Goal: Information Seeking & Learning: Learn about a topic

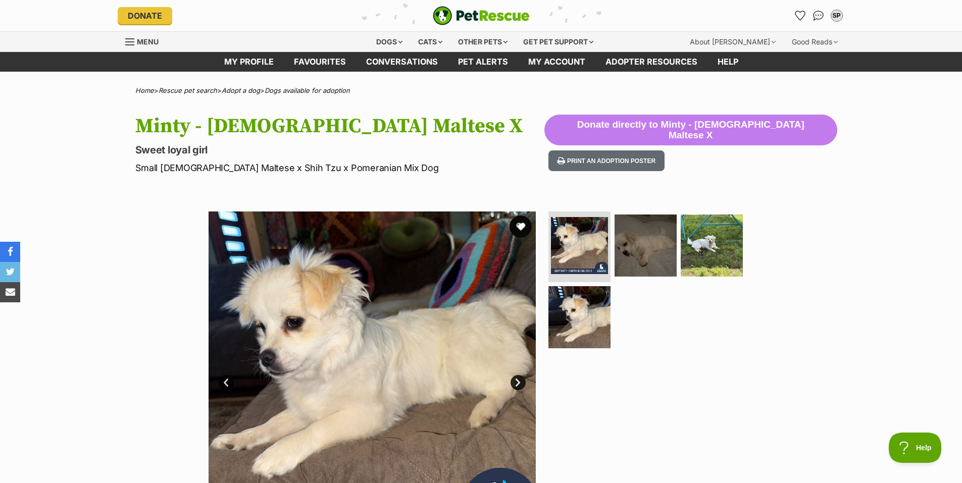
click at [518, 224] on button "favourite" at bounding box center [520, 227] width 22 height 22
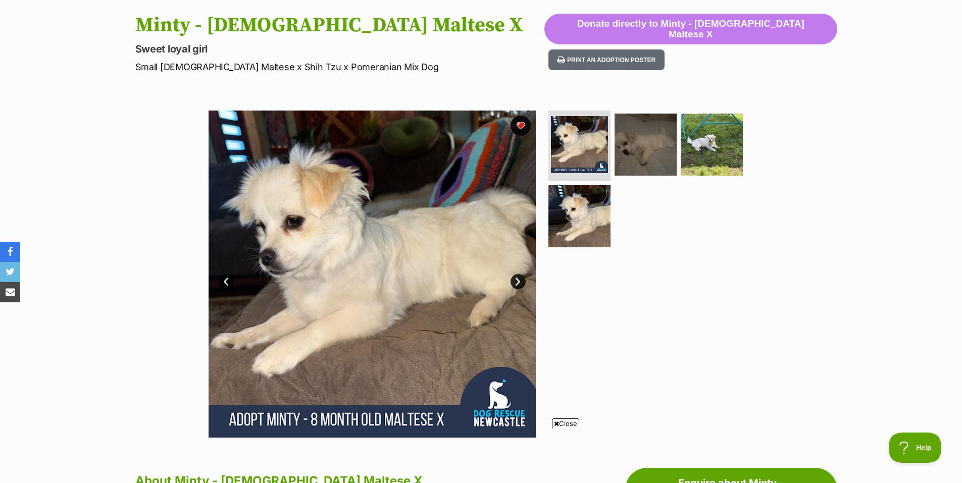
click at [517, 280] on link "Next" at bounding box center [517, 281] width 15 height 15
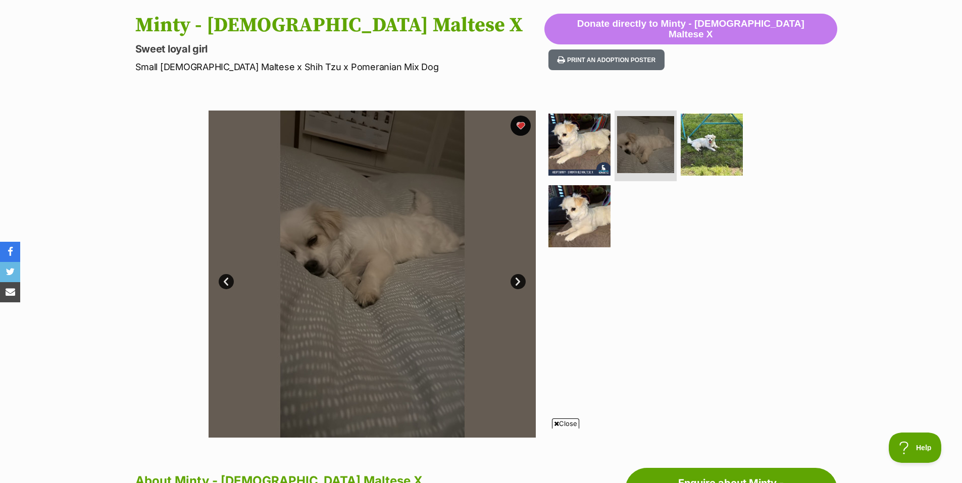
click at [517, 280] on link "Next" at bounding box center [517, 281] width 15 height 15
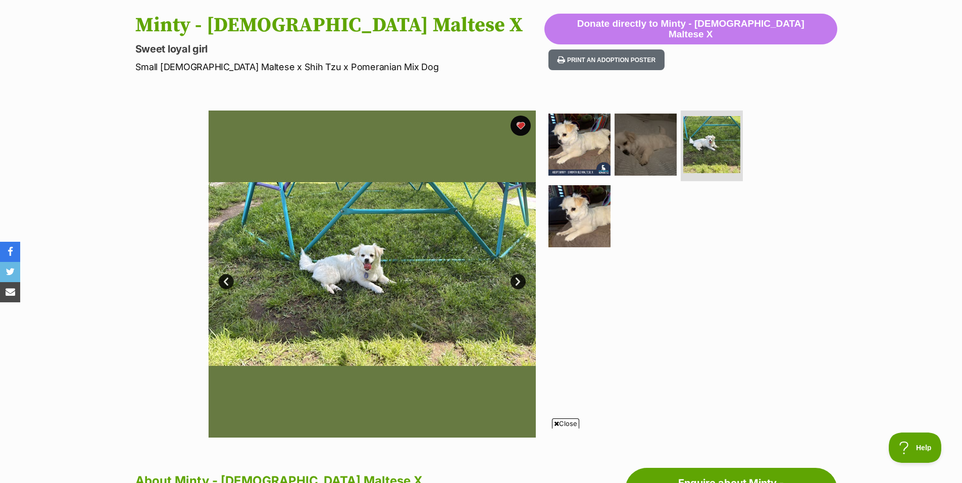
click at [517, 280] on link "Next" at bounding box center [517, 281] width 15 height 15
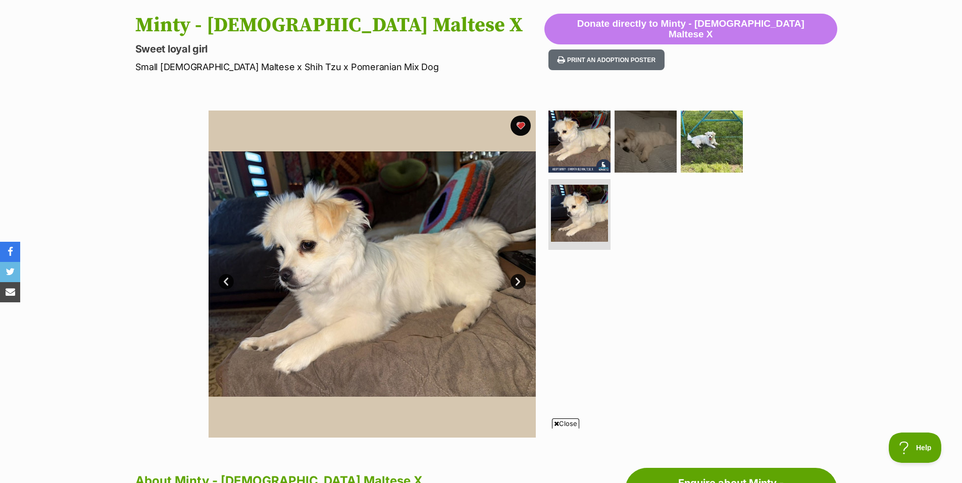
click at [517, 280] on link "Next" at bounding box center [517, 281] width 15 height 15
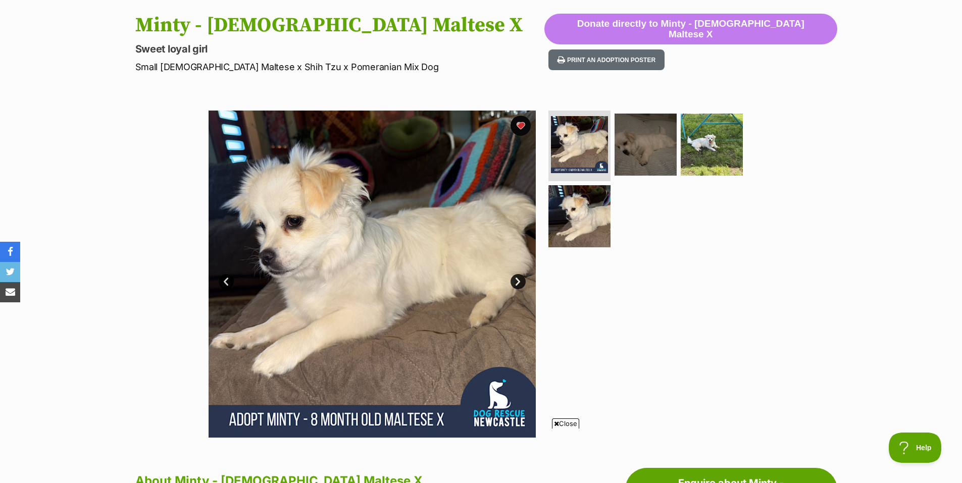
click at [566, 423] on span "Close" at bounding box center [565, 424] width 27 height 10
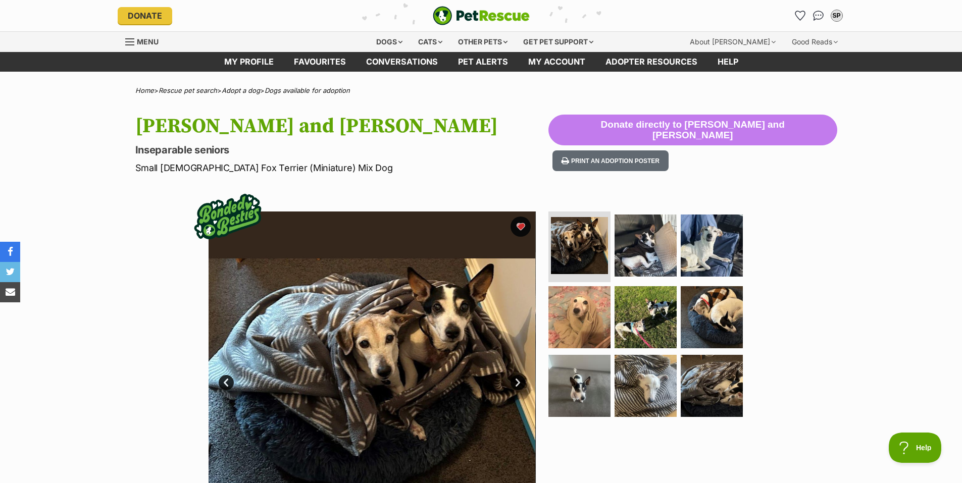
click at [514, 379] on link "Next" at bounding box center [517, 382] width 15 height 15
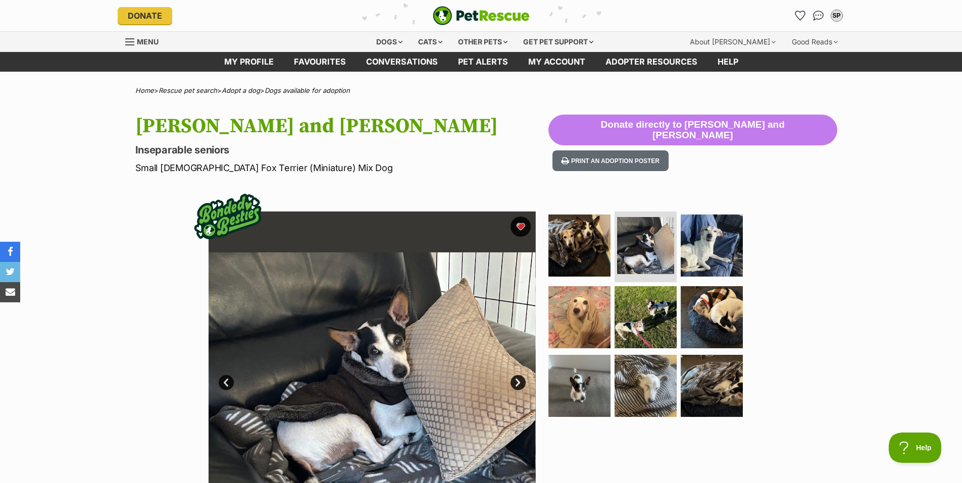
click at [514, 379] on link "Next" at bounding box center [517, 382] width 15 height 15
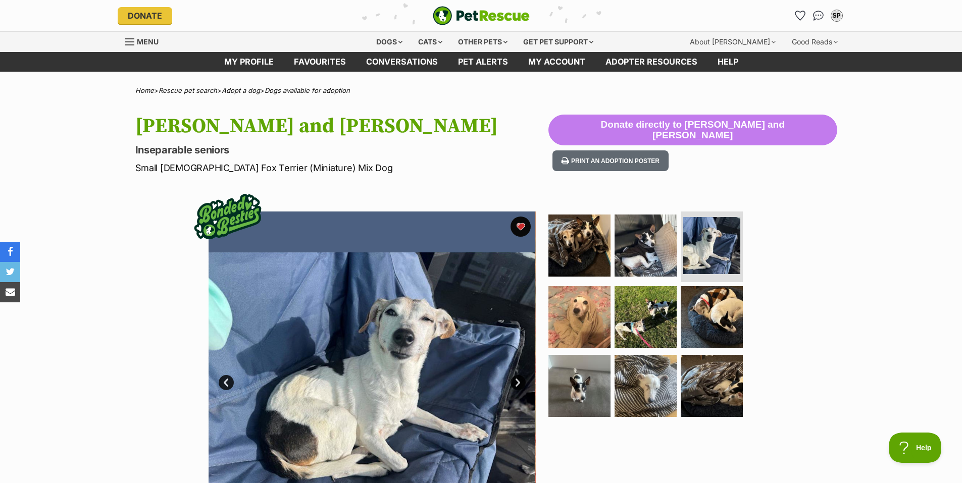
click at [514, 379] on link "Next" at bounding box center [517, 382] width 15 height 15
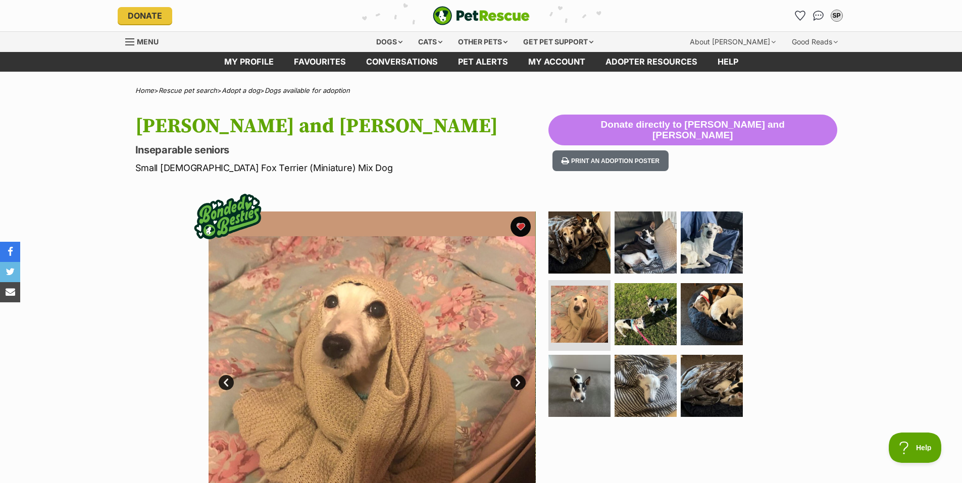
click at [514, 379] on link "Next" at bounding box center [517, 382] width 15 height 15
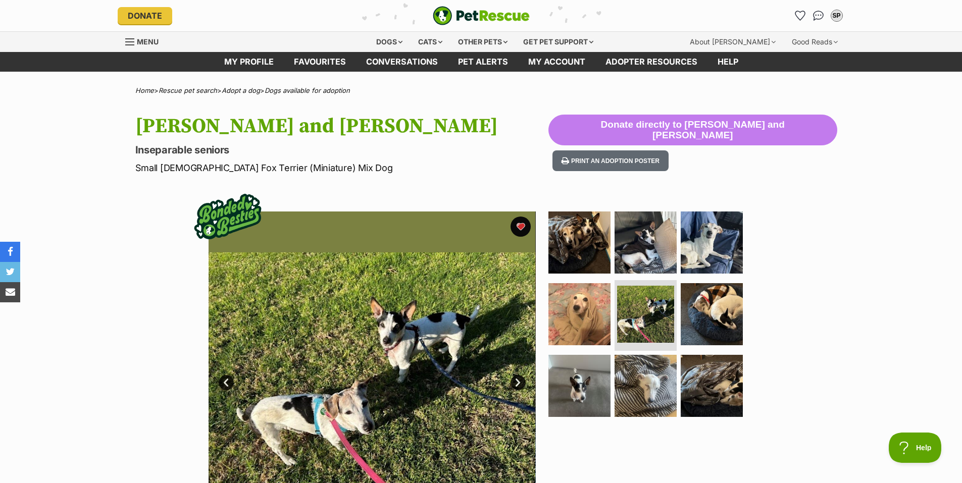
click at [514, 379] on link "Next" at bounding box center [517, 382] width 15 height 15
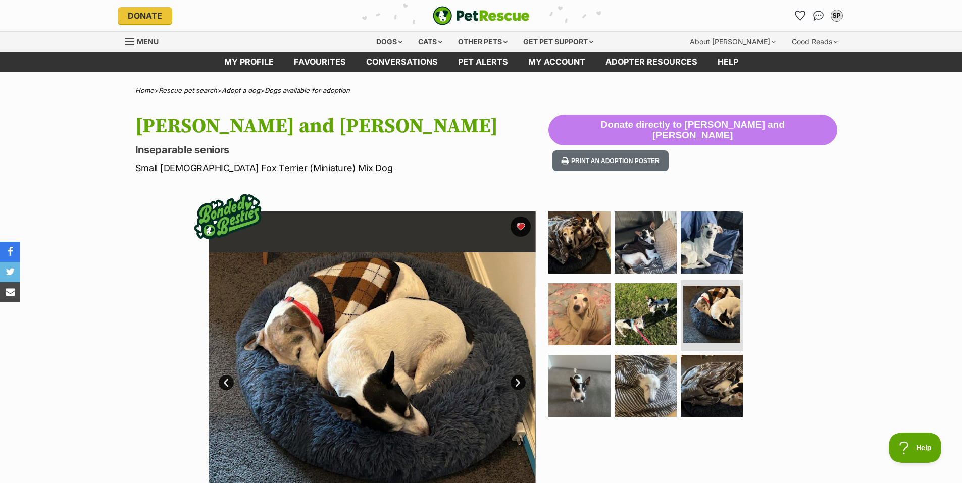
click at [514, 379] on link "Next" at bounding box center [517, 382] width 15 height 15
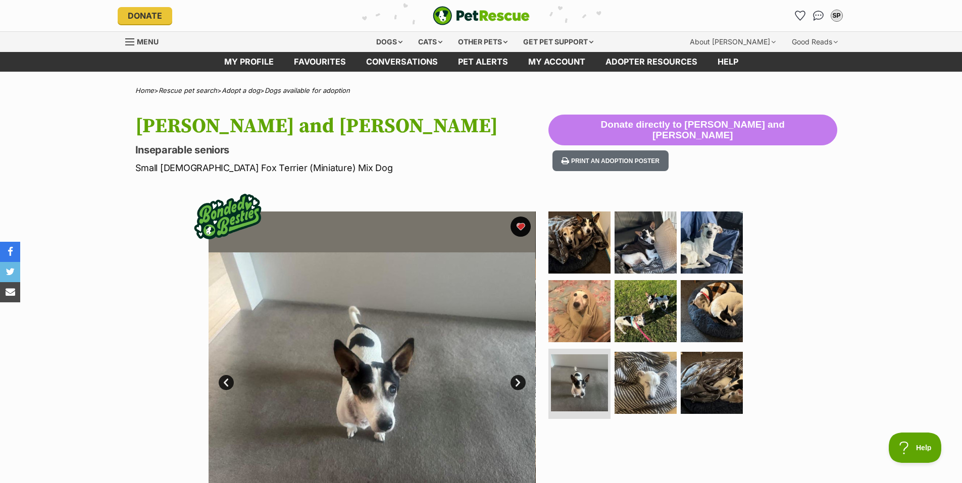
click at [514, 379] on link "Next" at bounding box center [517, 382] width 15 height 15
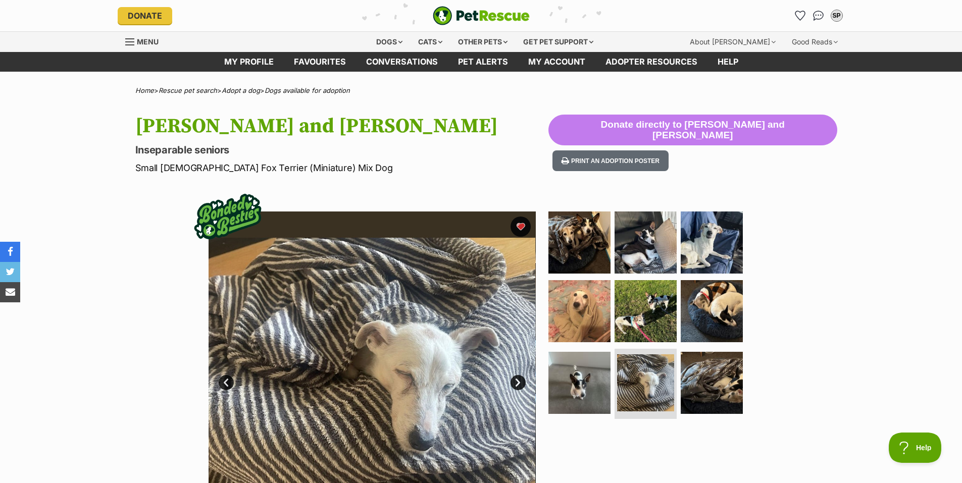
click at [514, 379] on link "Next" at bounding box center [517, 382] width 15 height 15
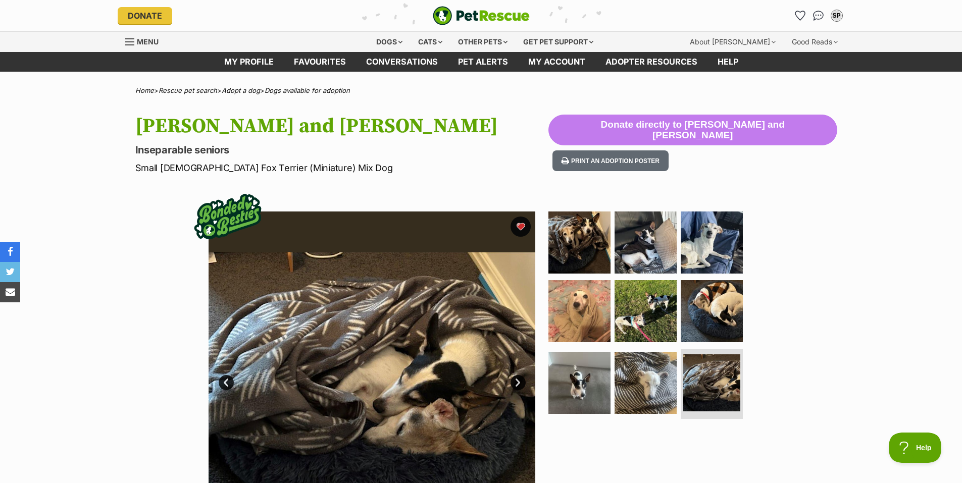
click at [514, 379] on link "Next" at bounding box center [517, 382] width 15 height 15
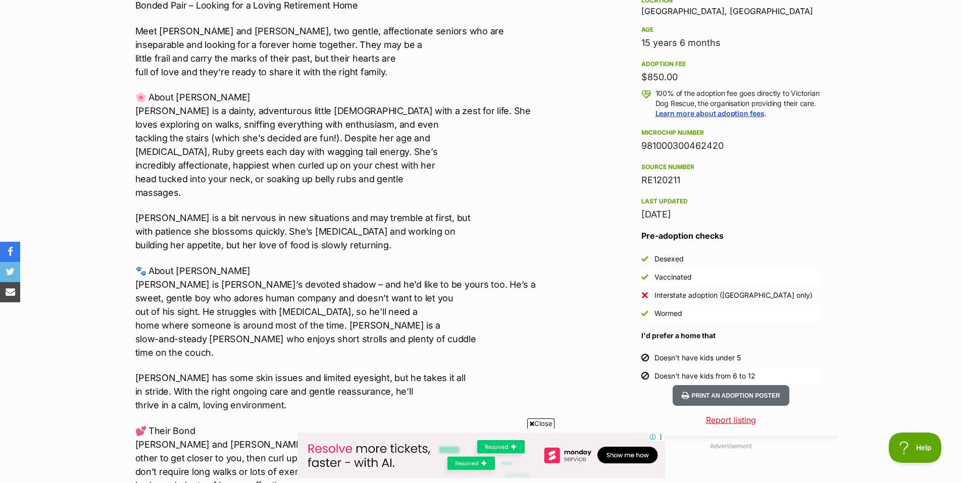
scroll to position [707, 0]
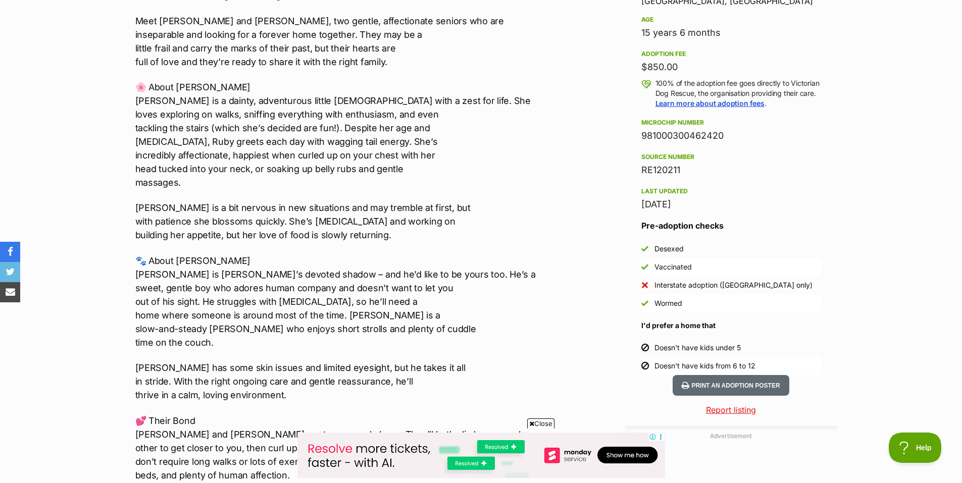
click at [545, 426] on span "Close" at bounding box center [540, 424] width 27 height 10
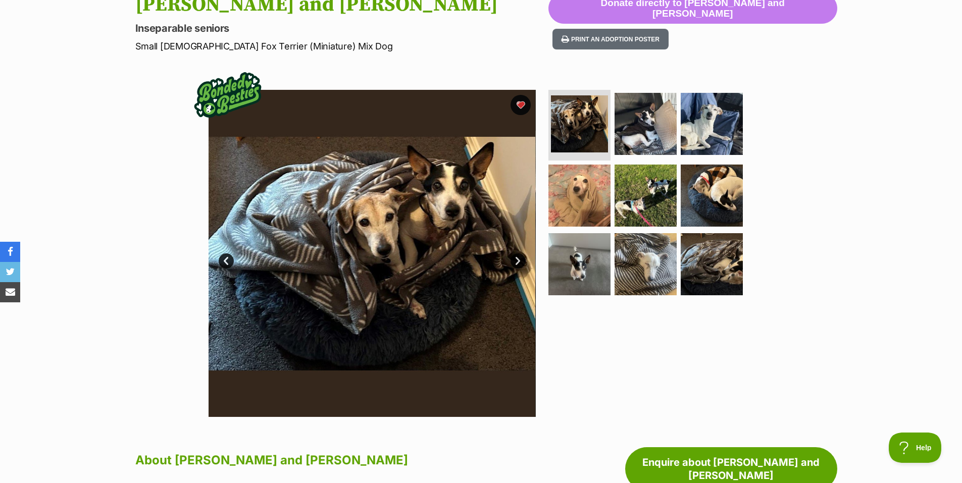
scroll to position [0, 0]
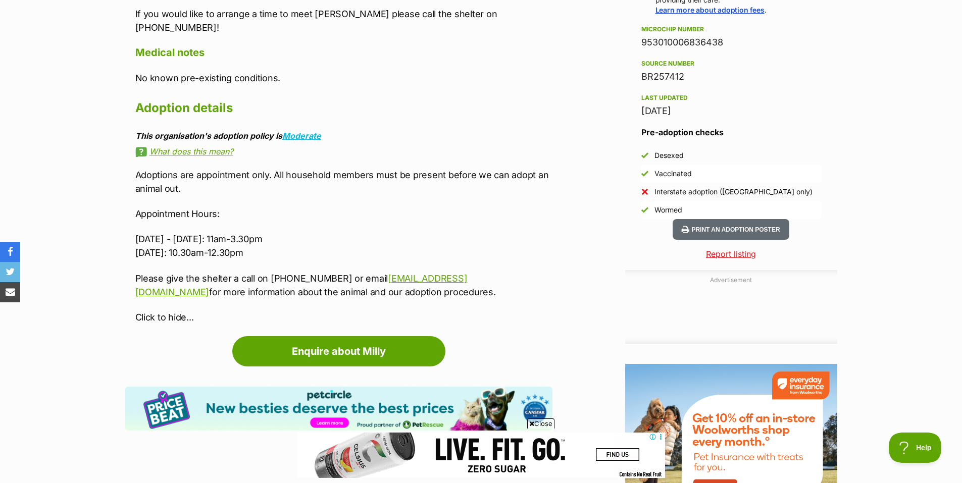
scroll to position [858, 0]
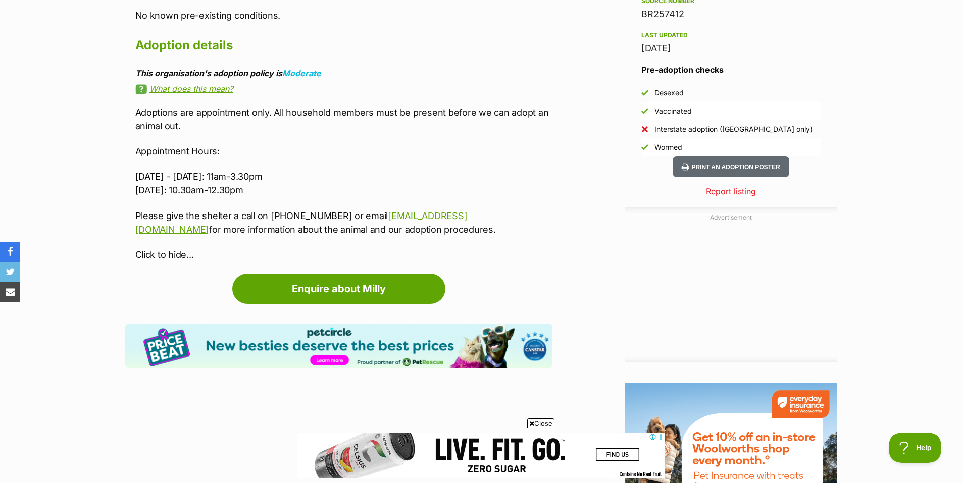
click at [542, 426] on span "Close" at bounding box center [540, 424] width 27 height 10
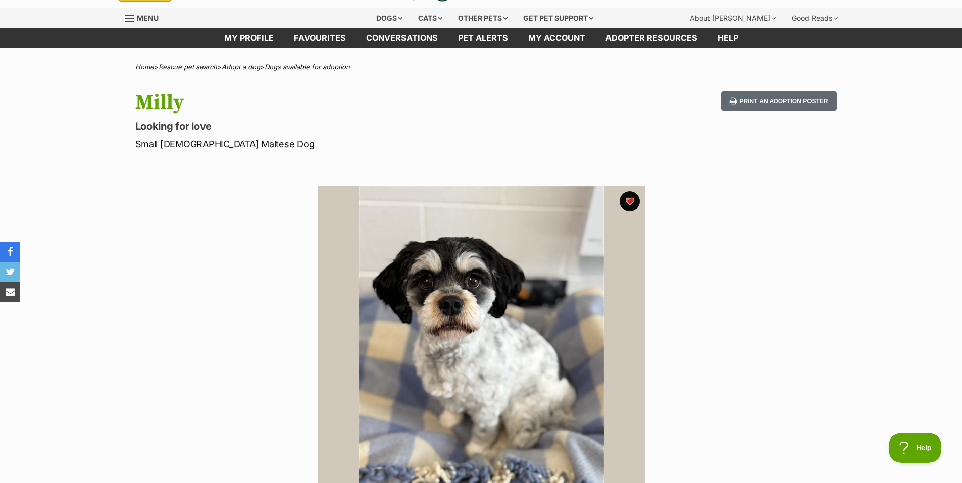
scroll to position [0, 0]
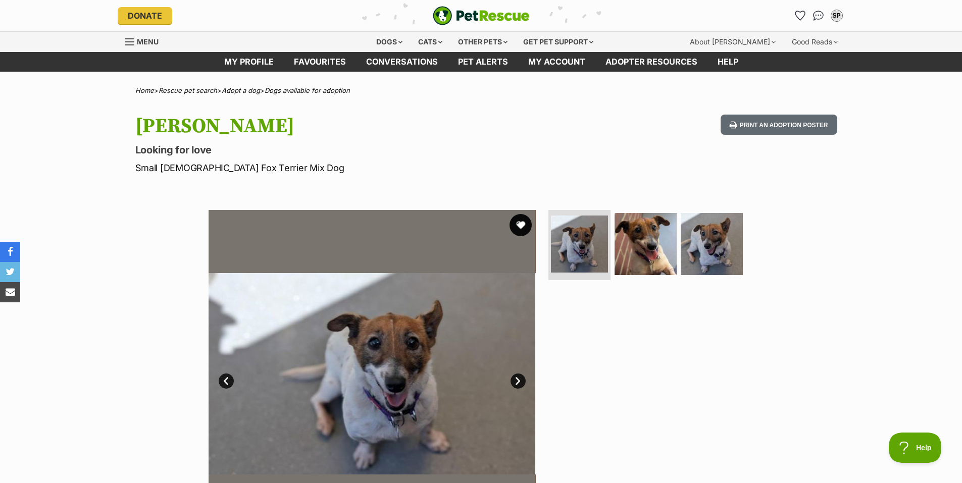
click at [517, 227] on button "favourite" at bounding box center [520, 225] width 22 height 22
click at [514, 378] on link "Next" at bounding box center [517, 381] width 15 height 15
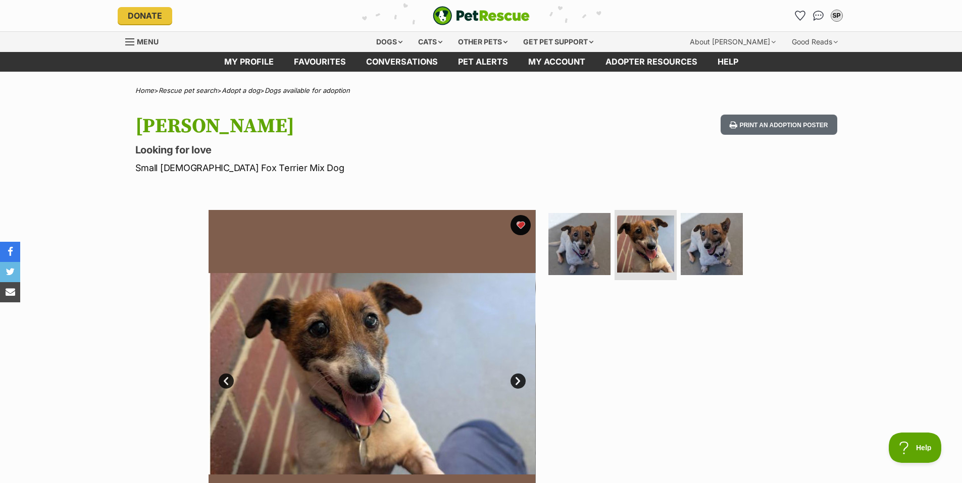
click at [514, 377] on link "Next" at bounding box center [517, 381] width 15 height 15
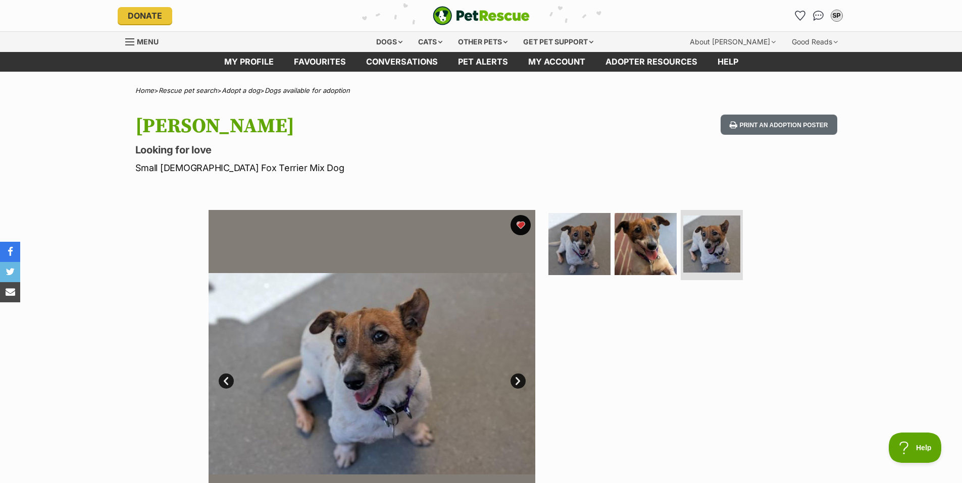
click at [514, 377] on link "Next" at bounding box center [517, 381] width 15 height 15
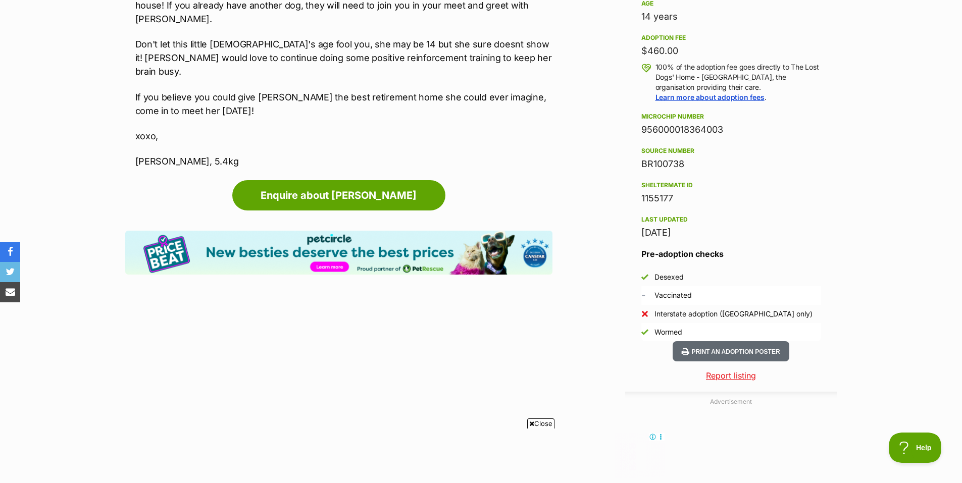
scroll to position [757, 0]
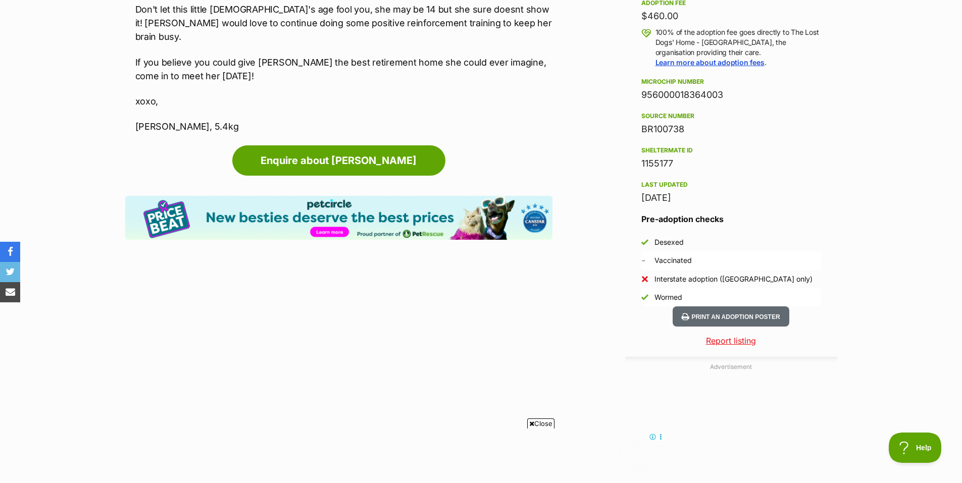
click at [542, 424] on span "Close" at bounding box center [540, 424] width 27 height 10
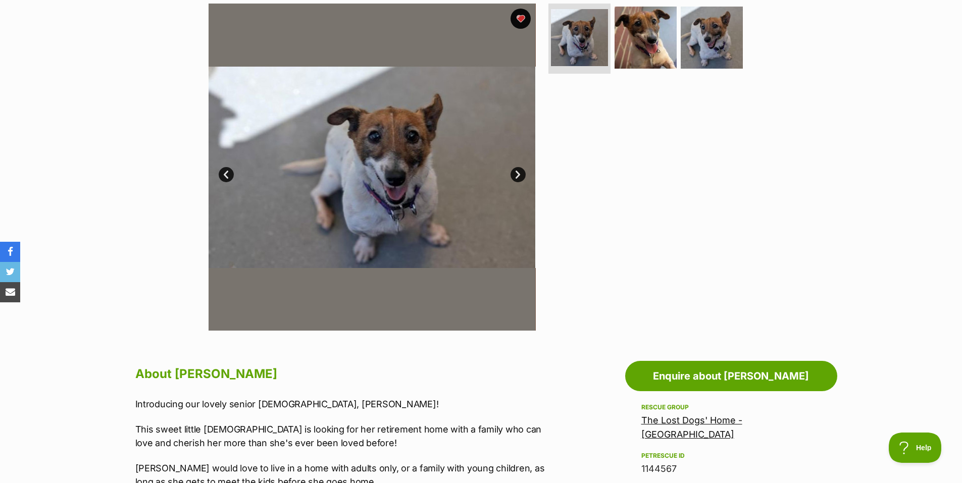
scroll to position [202, 0]
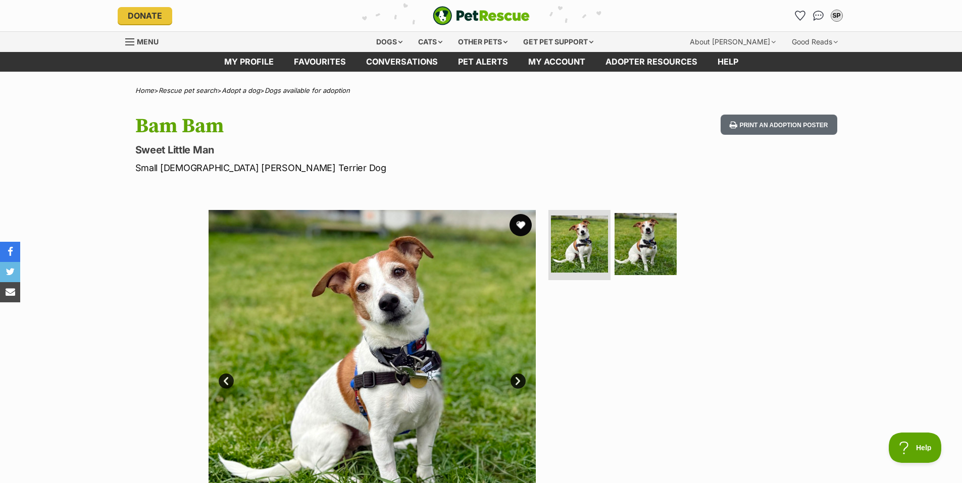
click at [522, 221] on button "favourite" at bounding box center [520, 225] width 22 height 22
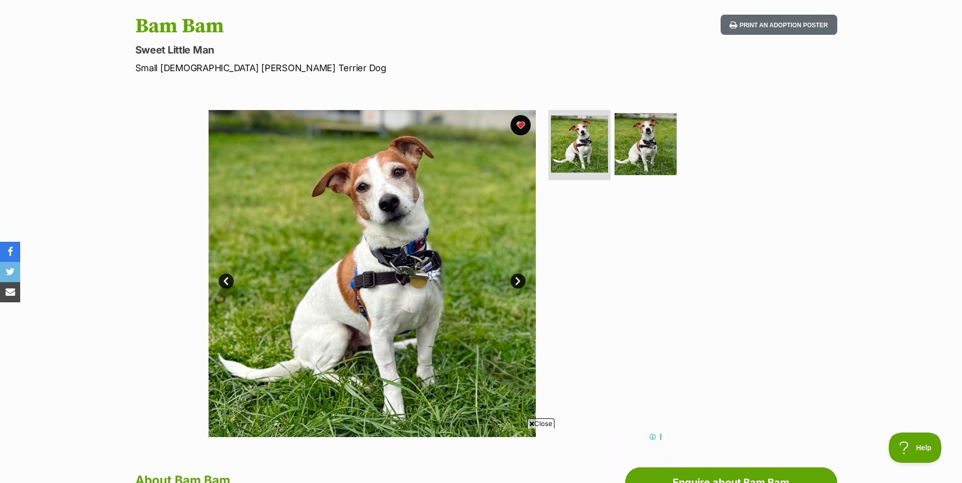
scroll to position [101, 0]
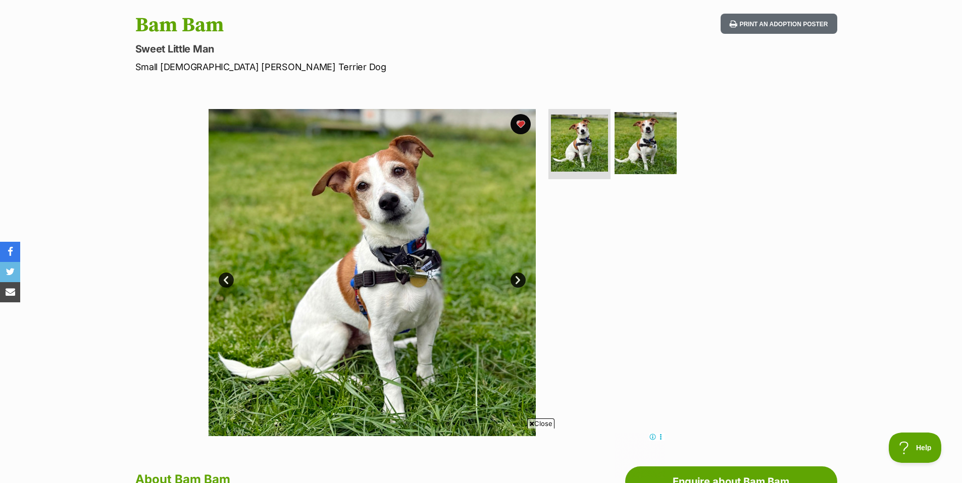
click at [519, 279] on link "Next" at bounding box center [517, 280] width 15 height 15
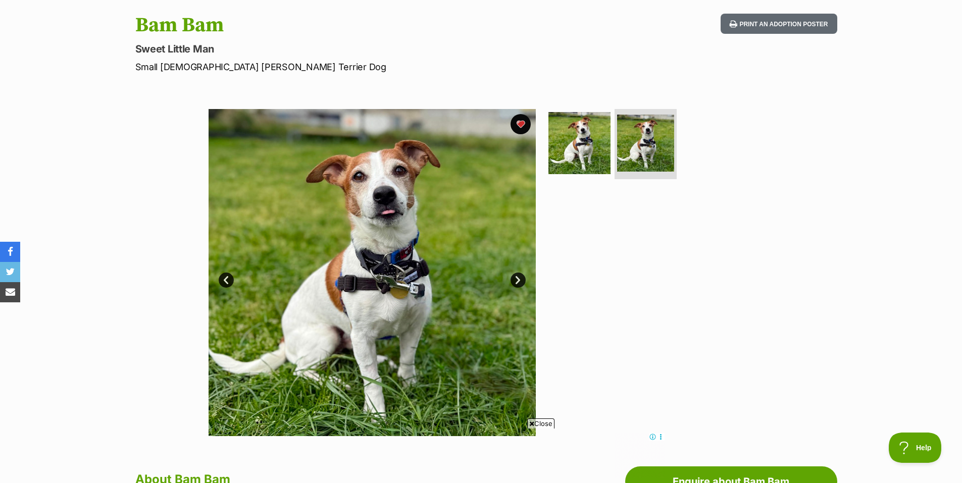
click at [519, 279] on link "Next" at bounding box center [517, 280] width 15 height 15
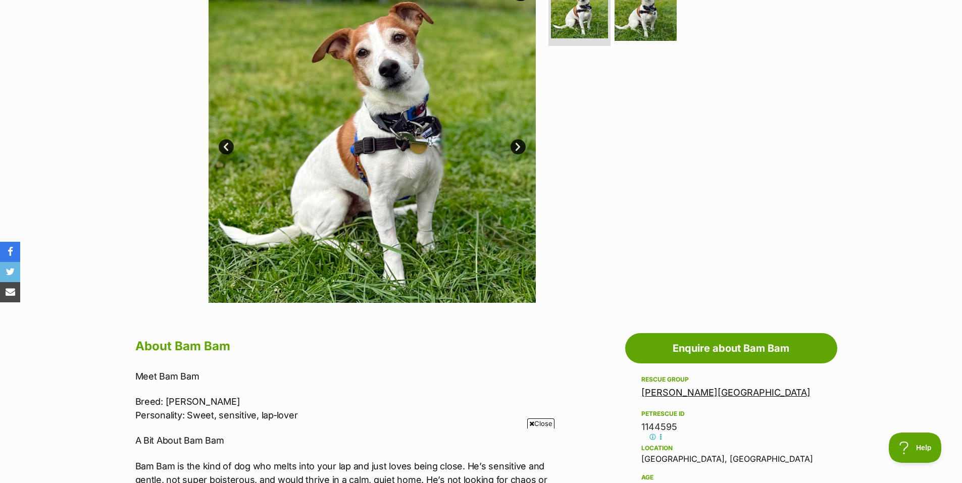
scroll to position [252, 0]
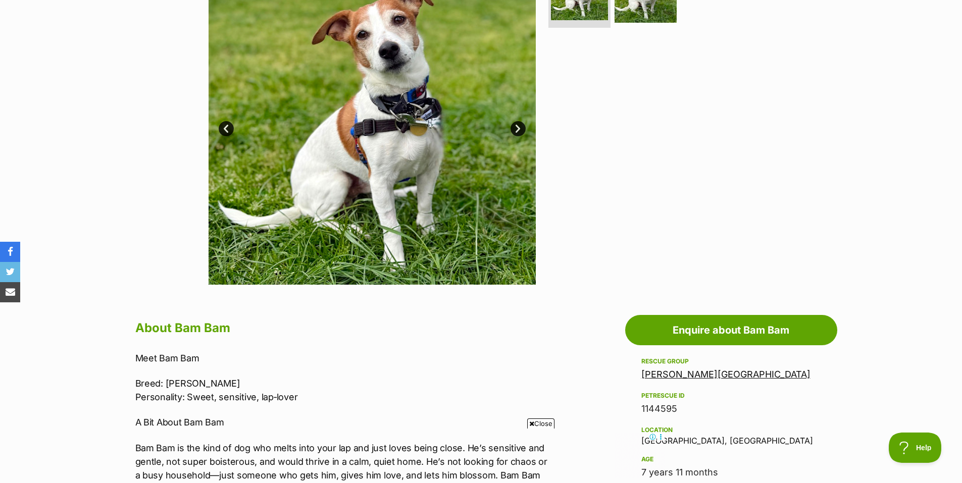
click at [541, 420] on span "Close" at bounding box center [540, 424] width 27 height 10
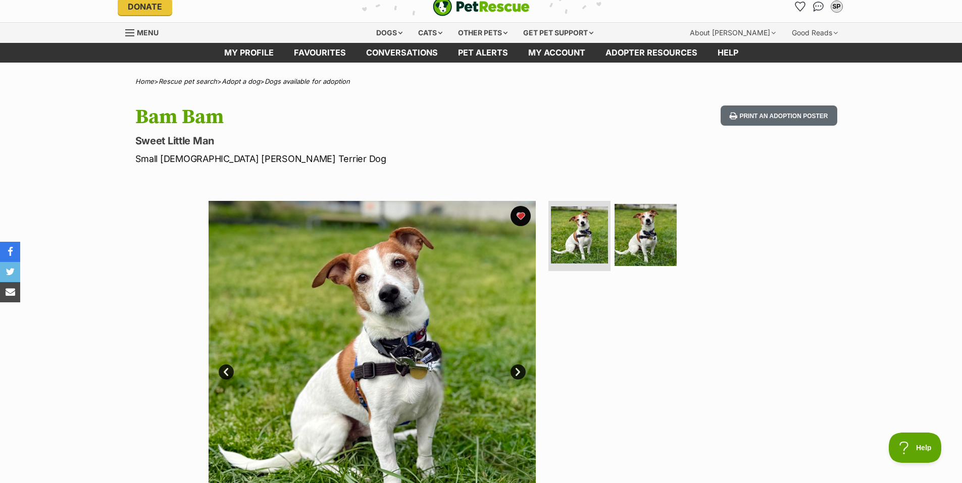
scroll to position [0, 0]
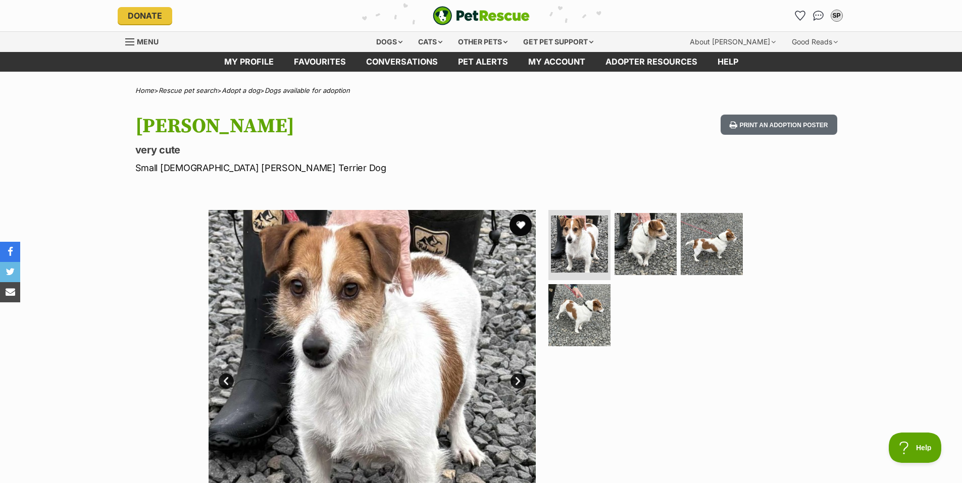
click at [521, 222] on button "favourite" at bounding box center [520, 225] width 22 height 22
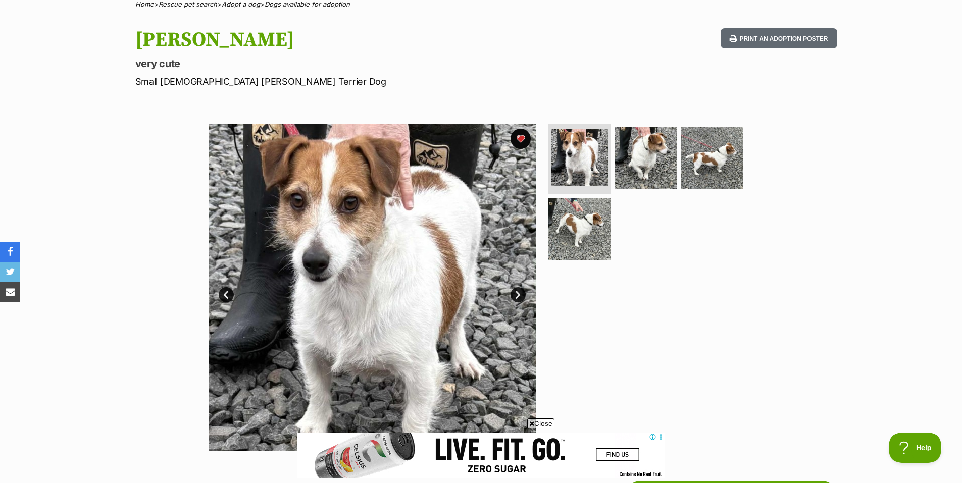
scroll to position [101, 0]
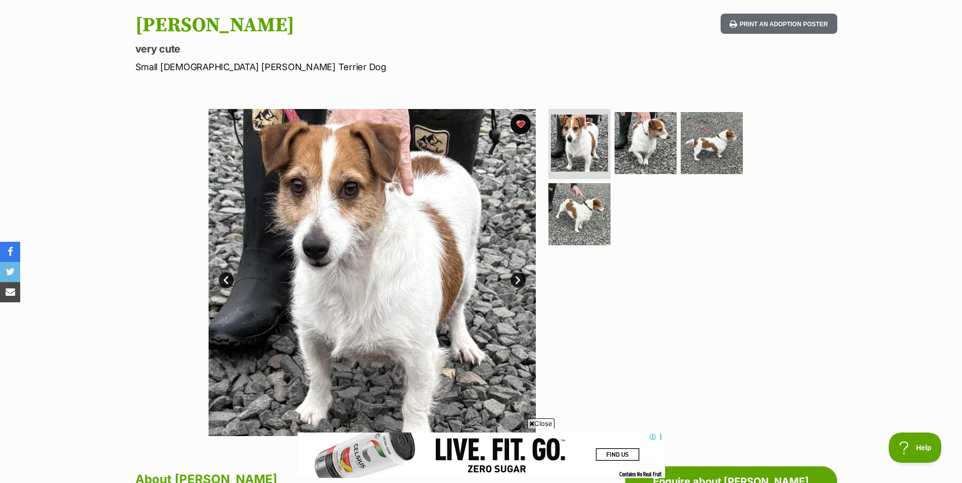
click at [516, 280] on link "Next" at bounding box center [517, 280] width 15 height 15
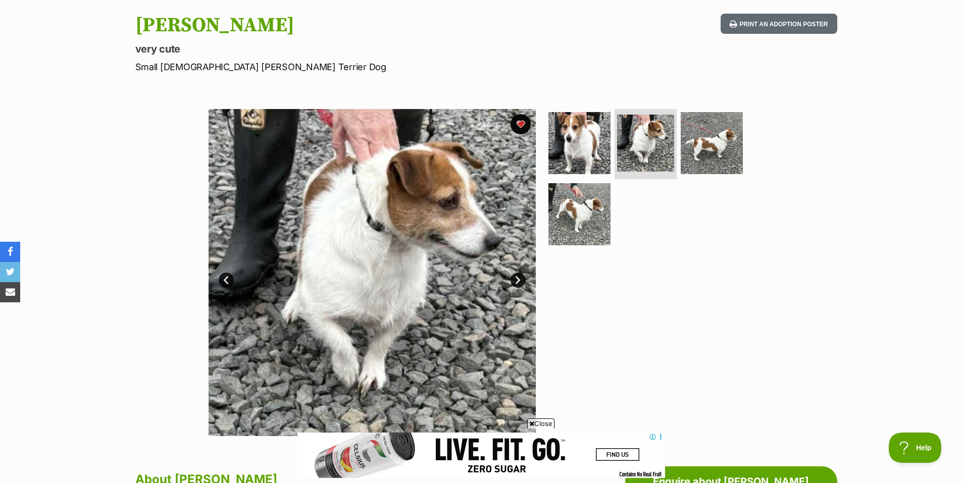
click at [516, 280] on link "Next" at bounding box center [517, 280] width 15 height 15
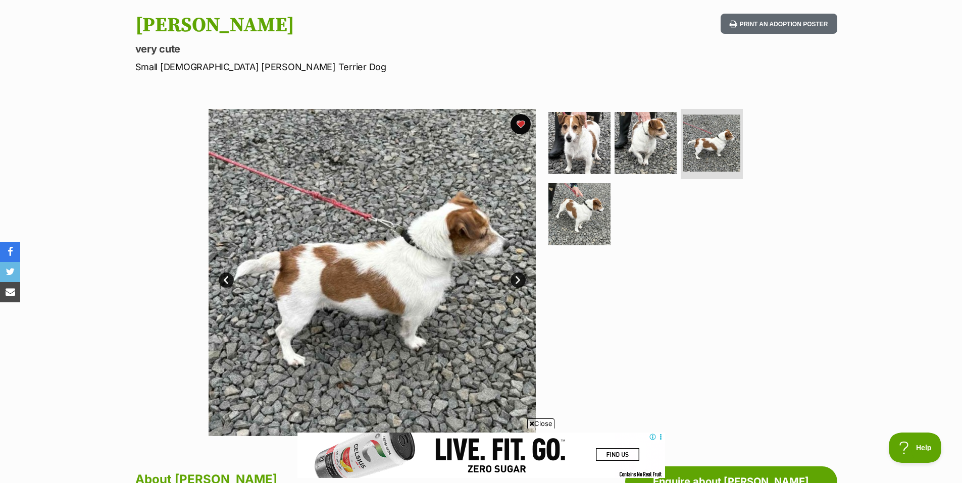
click at [516, 280] on link "Next" at bounding box center [517, 280] width 15 height 15
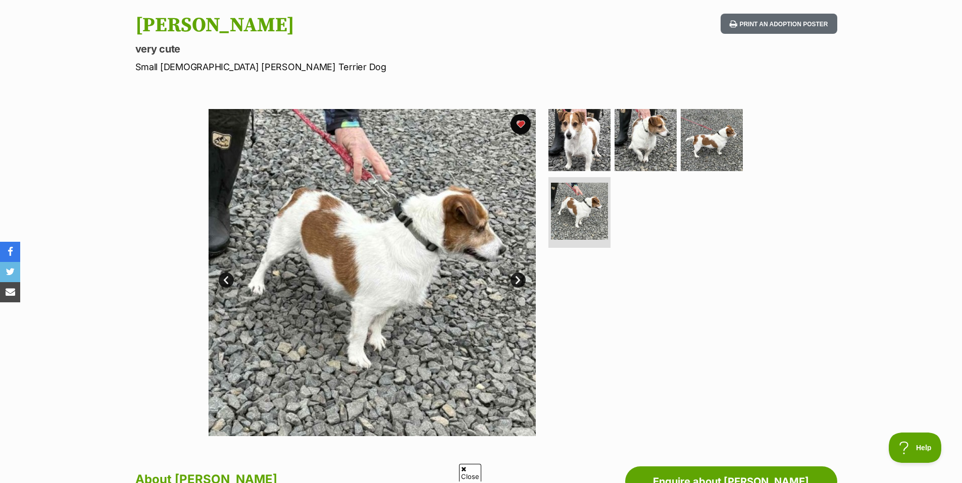
click at [516, 280] on link "Next" at bounding box center [517, 280] width 15 height 15
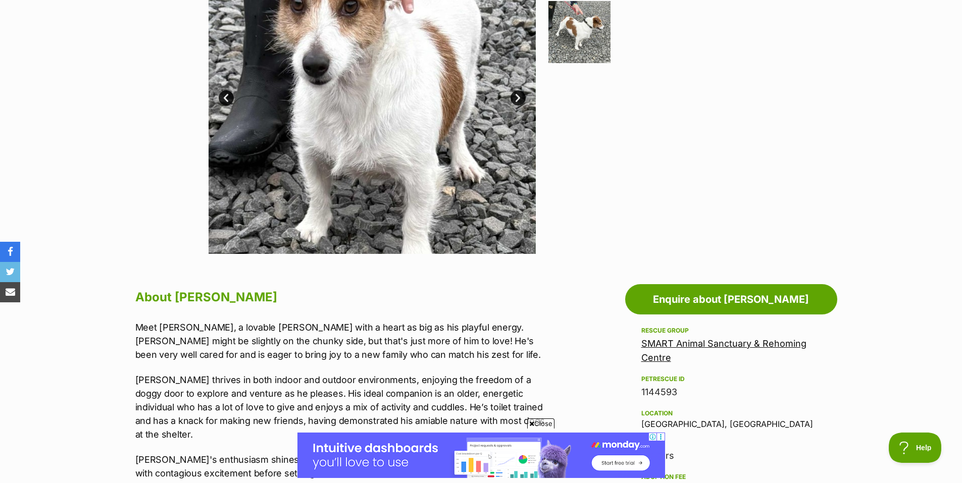
scroll to position [303, 0]
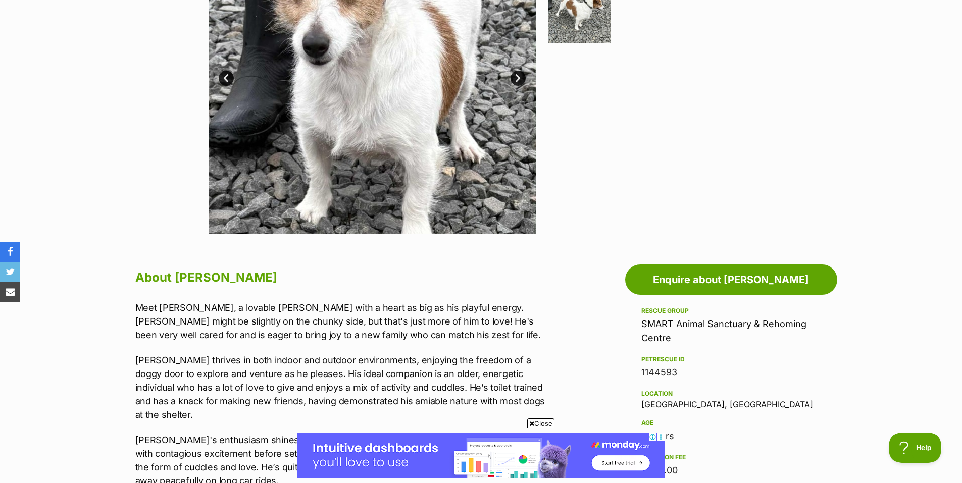
click at [543, 423] on span "Close" at bounding box center [540, 424] width 27 height 10
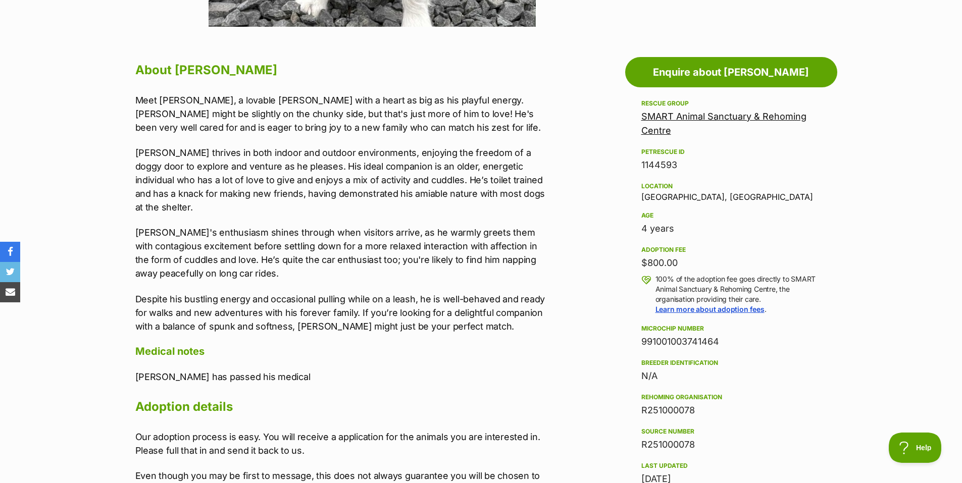
scroll to position [505, 0]
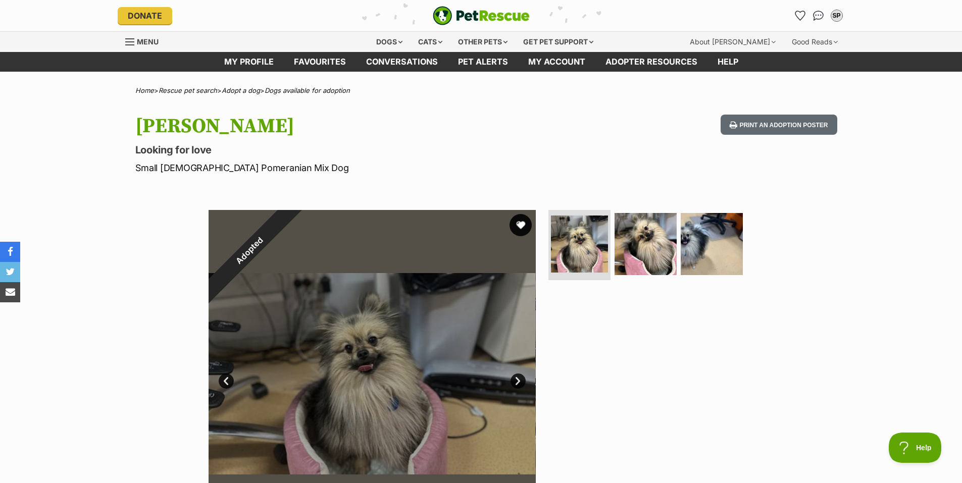
click at [520, 224] on button "favourite" at bounding box center [520, 225] width 22 height 22
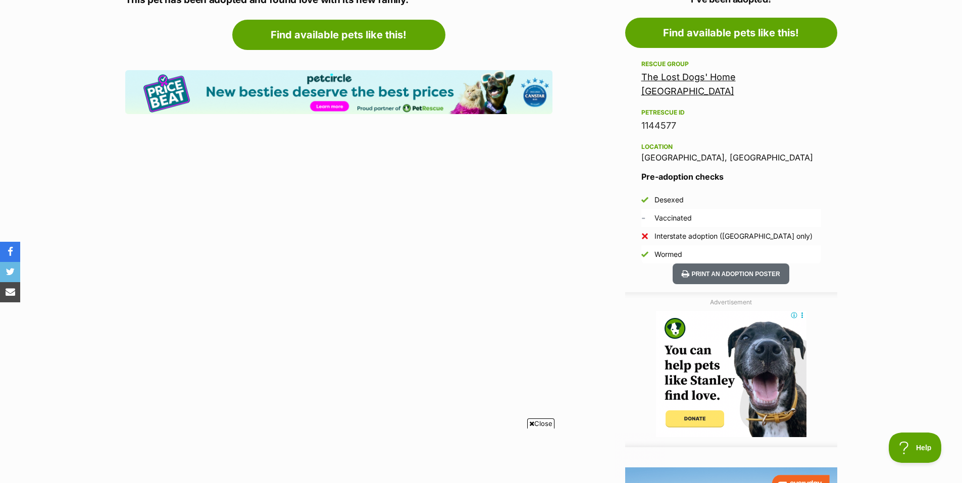
scroll to position [606, 0]
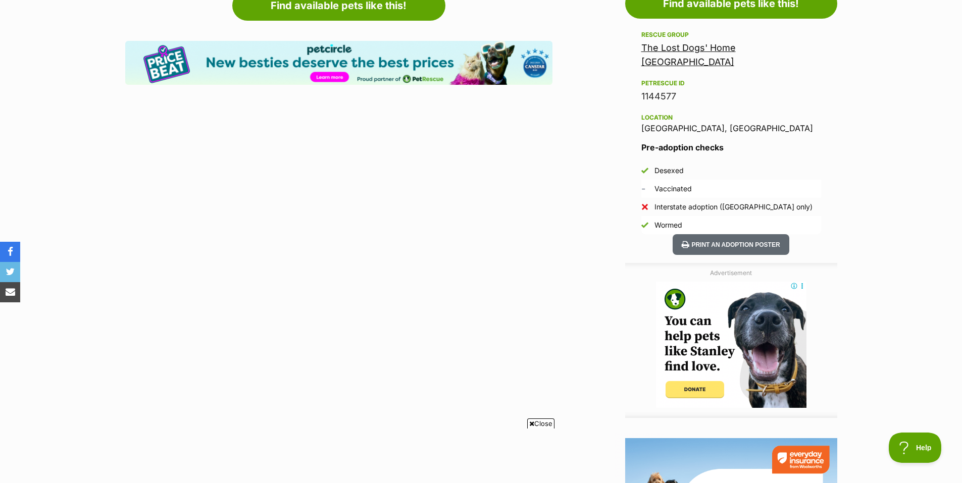
click at [537, 426] on span "Close" at bounding box center [540, 424] width 27 height 10
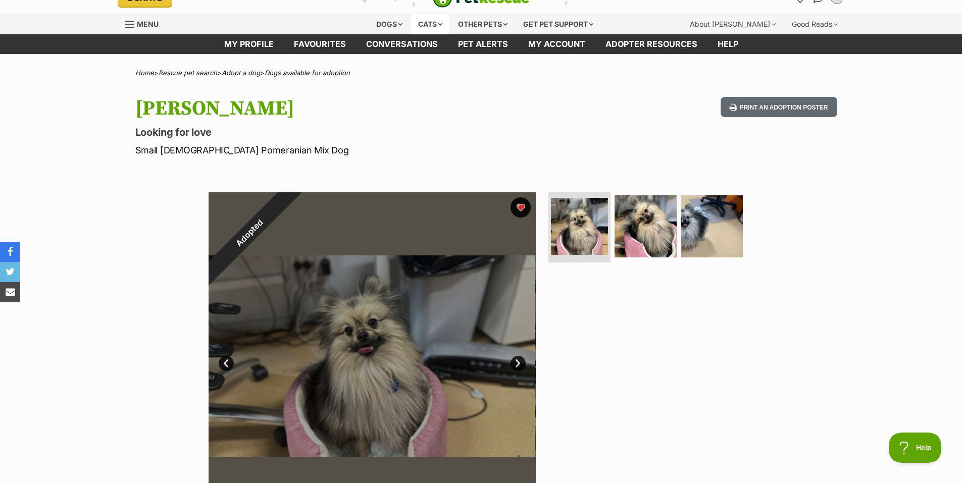
scroll to position [0, 0]
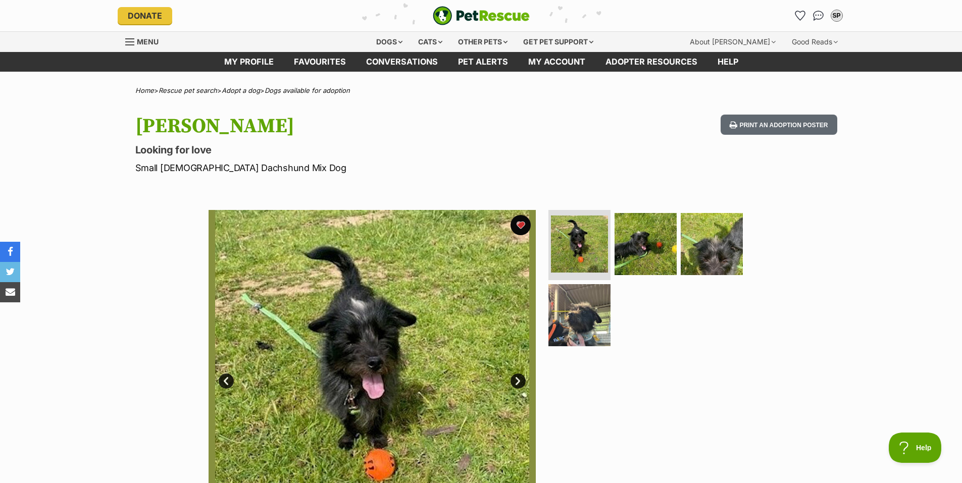
click at [517, 383] on link "Next" at bounding box center [517, 381] width 15 height 15
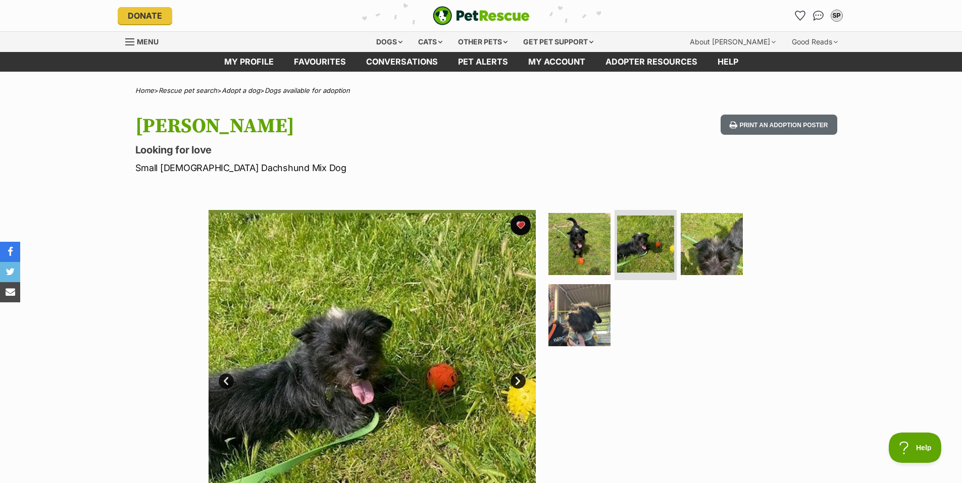
click at [519, 379] on link "Next" at bounding box center [517, 381] width 15 height 15
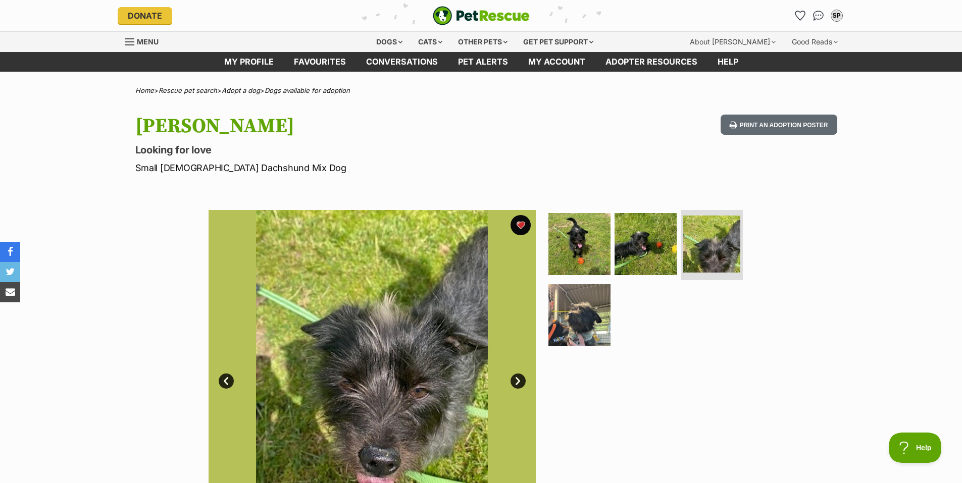
click at [518, 376] on link "Next" at bounding box center [517, 381] width 15 height 15
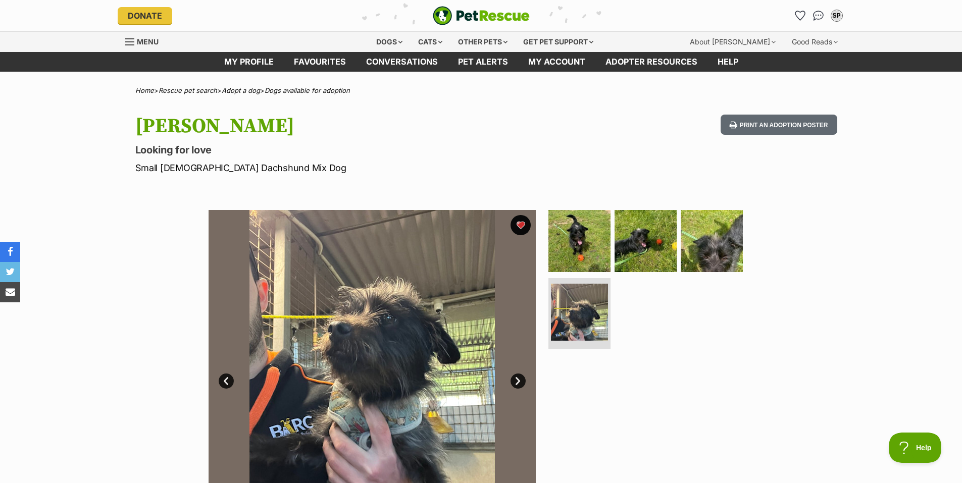
click at [516, 376] on link "Next" at bounding box center [517, 381] width 15 height 15
